Goal: Information Seeking & Learning: Learn about a topic

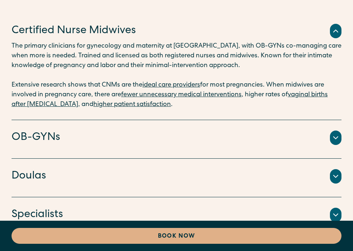
scroll to position [3251, 0]
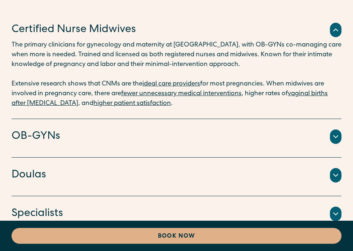
click at [335, 132] on icon at bounding box center [335, 136] width 9 height 9
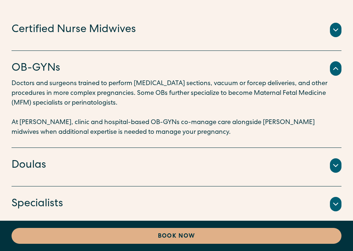
click at [333, 161] on icon at bounding box center [335, 165] width 9 height 9
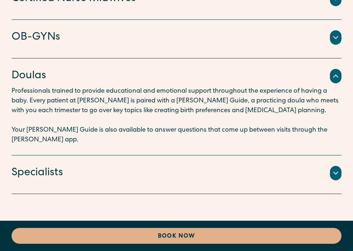
scroll to position [3304, 0]
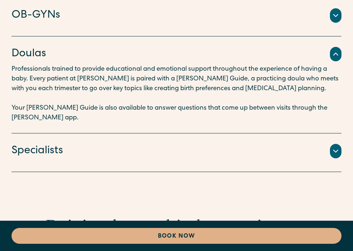
click at [337, 147] on icon at bounding box center [335, 151] width 9 height 9
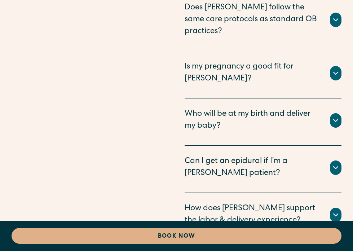
scroll to position [5425, 0]
click at [339, 116] on icon at bounding box center [335, 120] width 9 height 9
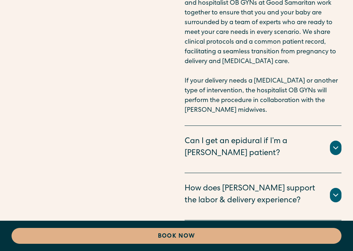
scroll to position [5581, 0]
click at [337, 144] on icon at bounding box center [335, 148] width 9 height 9
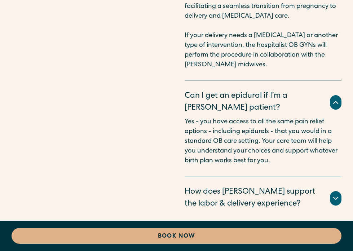
scroll to position [5626, 0]
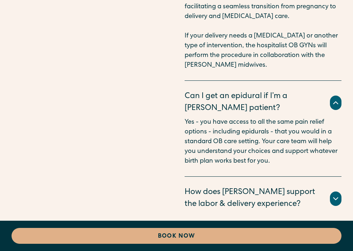
click at [337, 194] on icon at bounding box center [335, 198] width 9 height 9
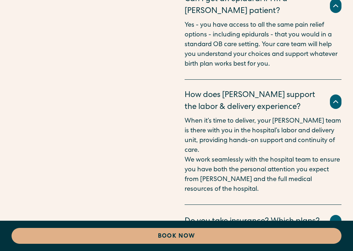
scroll to position [5726, 0]
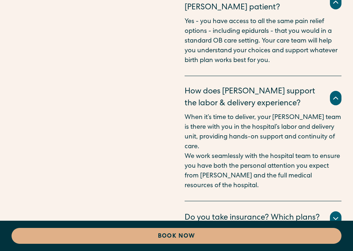
click at [305, 201] on div "Do you take insurance? Which plans? We are currently accepting all PPO and HMO …" at bounding box center [263, 220] width 157 height 38
click at [337, 214] on icon at bounding box center [335, 218] width 9 height 9
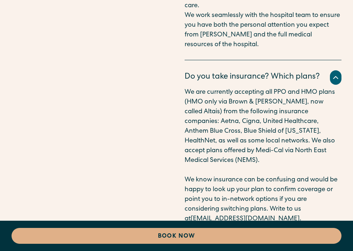
scroll to position [5867, 0]
click at [335, 251] on icon at bounding box center [336, 252] width 4 height 2
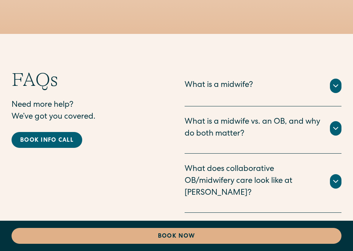
scroll to position [5202, 0]
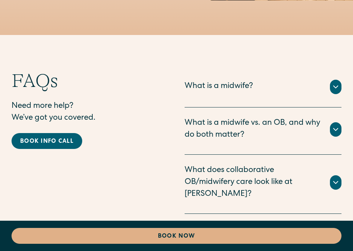
click at [338, 165] on div "What does collaborative OB/midwifery care look like at [PERSON_NAME]?" at bounding box center [263, 183] width 157 height 36
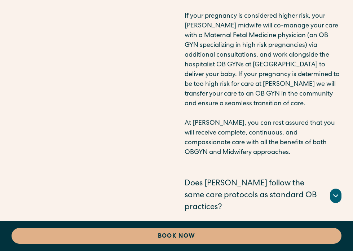
scroll to position [5562, 0]
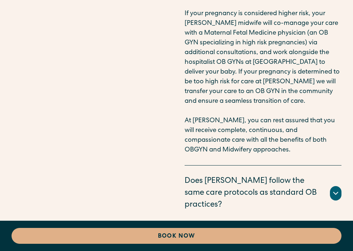
click at [336, 186] on div at bounding box center [336, 193] width 12 height 14
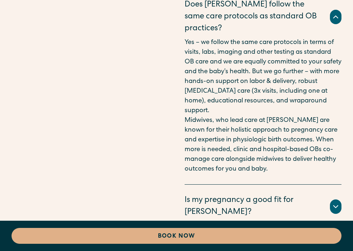
scroll to position [5741, 0]
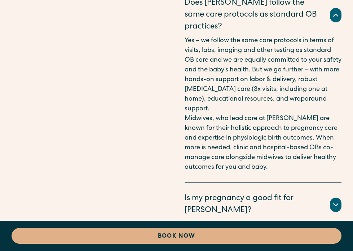
click at [320, 193] on div "Is my pregnancy a good fit for [PERSON_NAME]?" at bounding box center [263, 205] width 157 height 24
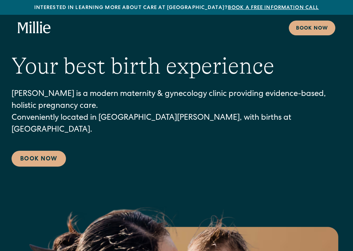
scroll to position [0, 0]
